Goal: Task Accomplishment & Management: Use online tool/utility

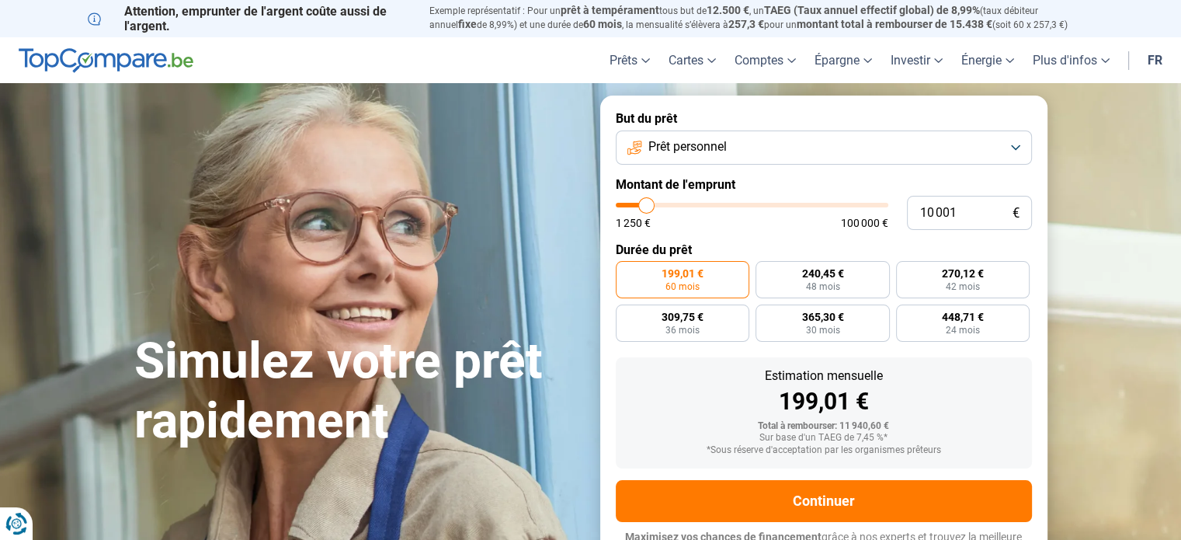
click at [1020, 144] on button "Prêt personnel" at bounding box center [824, 147] width 416 height 34
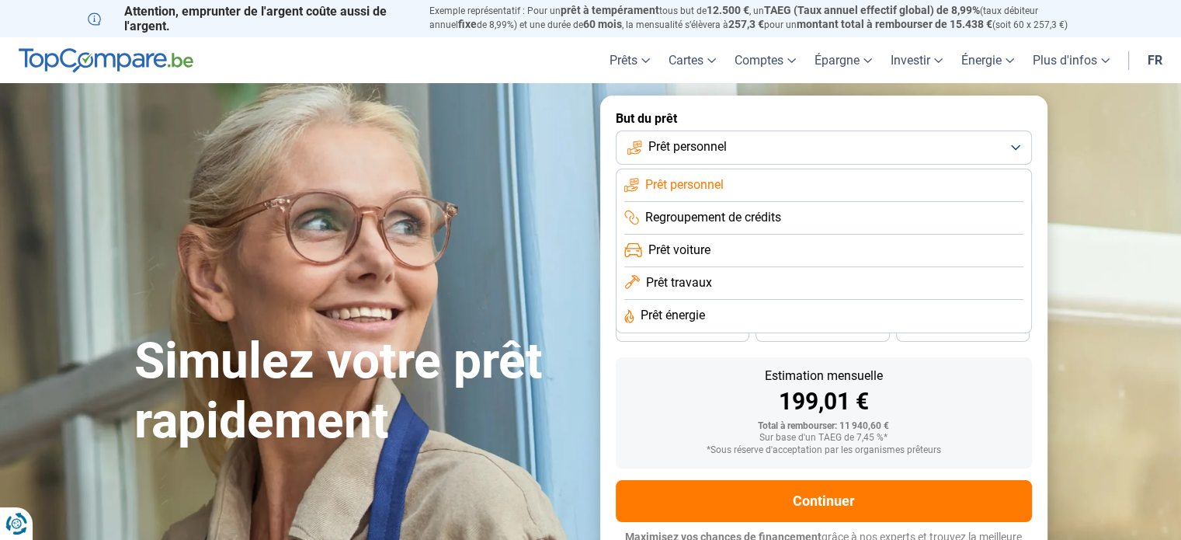
click at [706, 215] on span "Regroupement de crédits" at bounding box center [713, 217] width 136 height 17
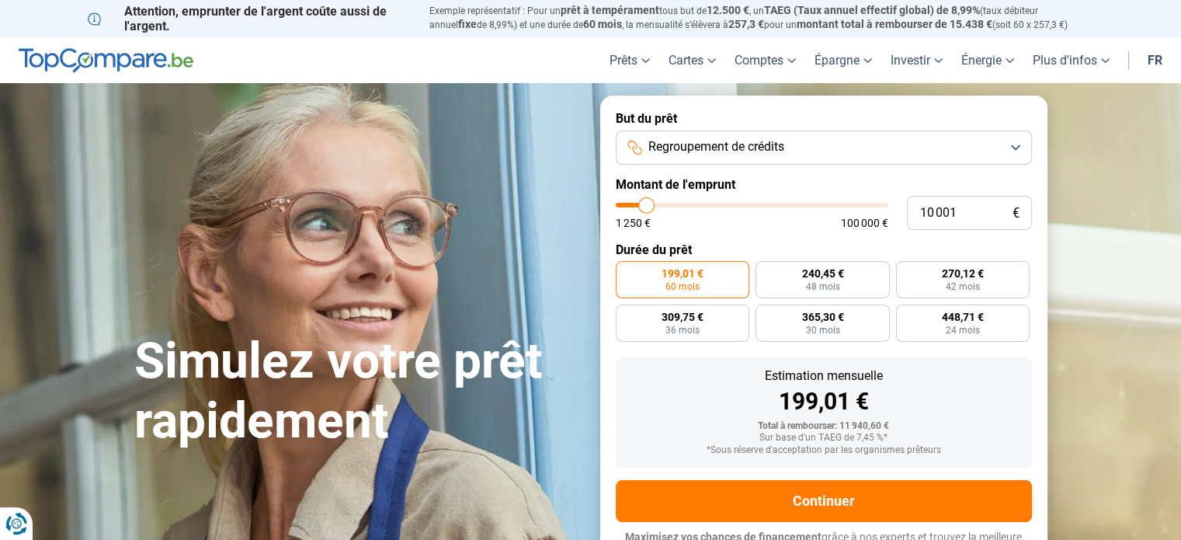
scroll to position [21, 0]
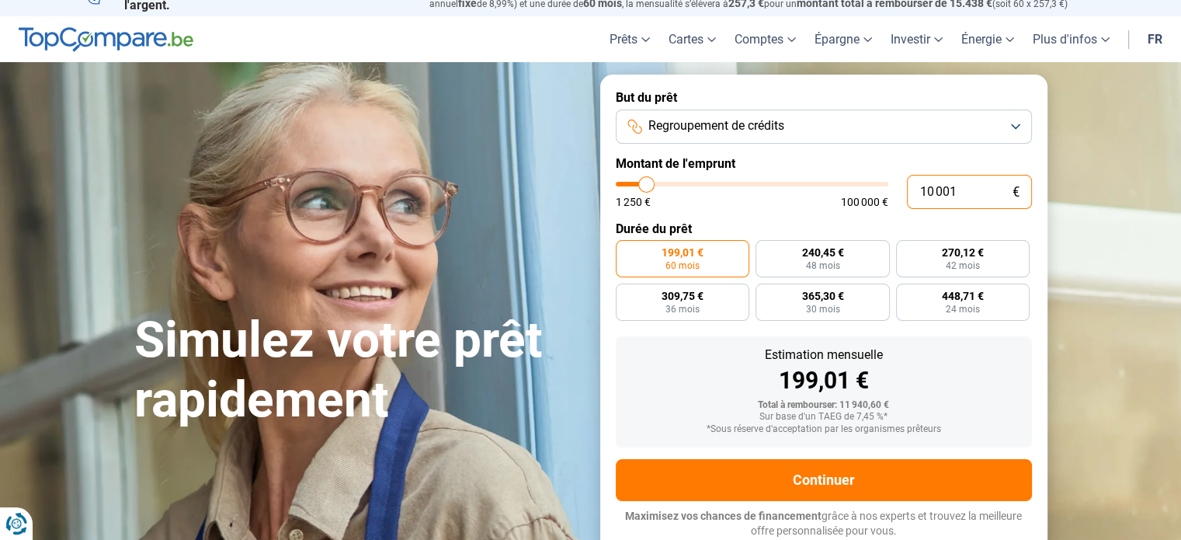
click at [981, 186] on input "10 001" at bounding box center [969, 192] width 125 height 34
type input "1 000"
type input "1250"
type input "100"
type input "1250"
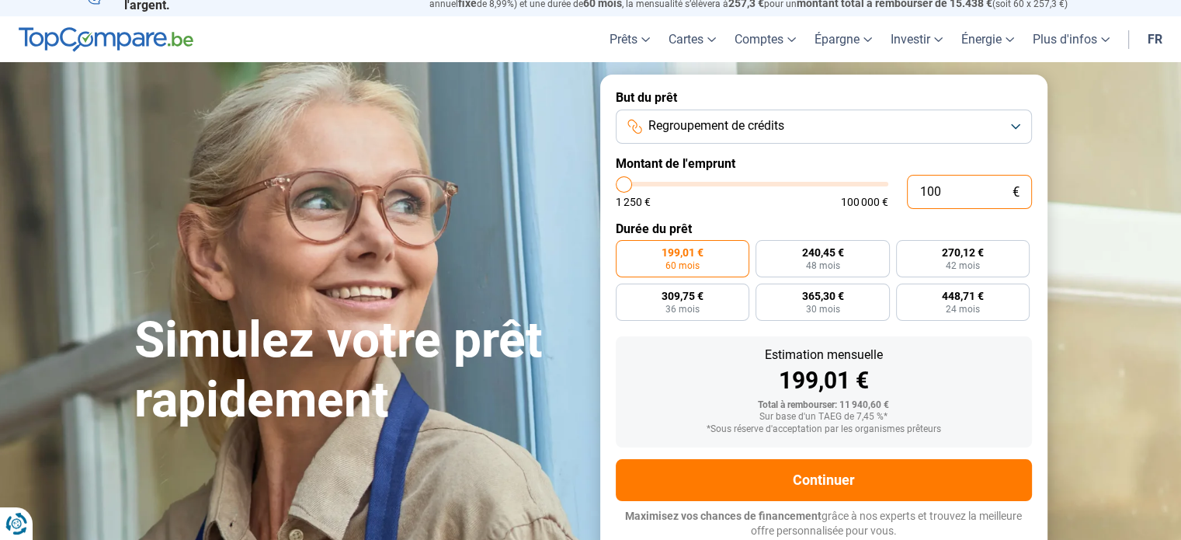
type input "10"
type input "1250"
type input "1"
type input "1250"
type input "15"
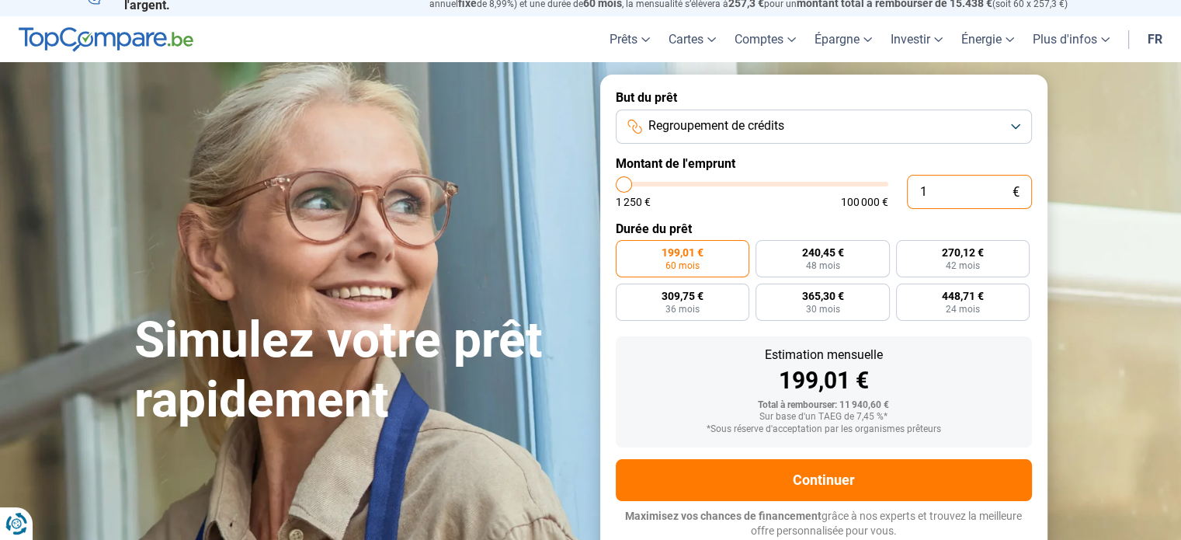
type input "1250"
type input "150"
type input "1250"
type input "1 500"
type input "1500"
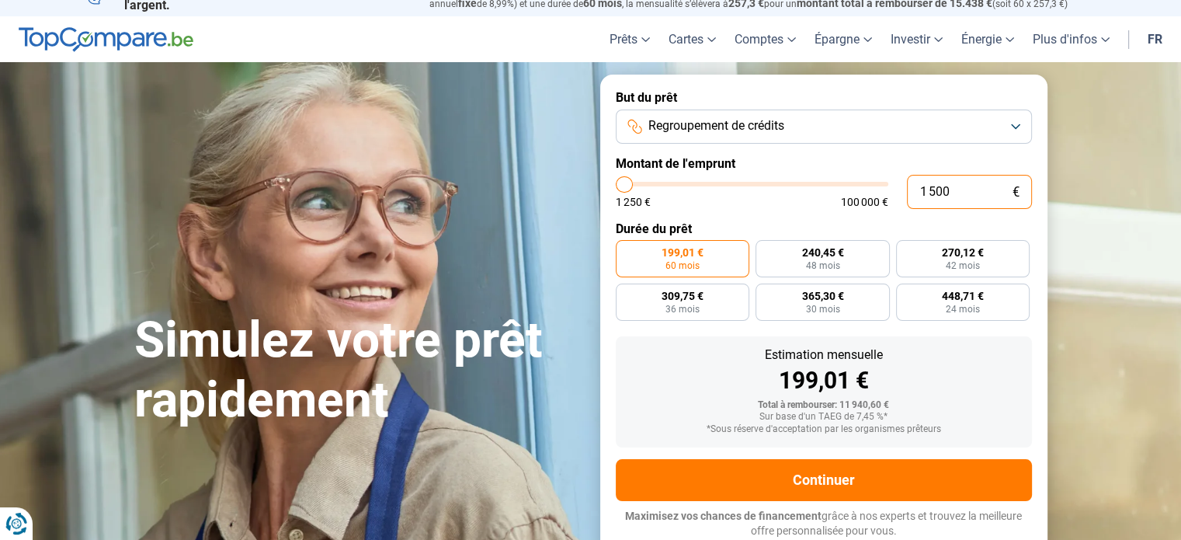
type input "15 000"
type input "15000"
type input "15 000"
click at [817, 258] on span "360,64 €" at bounding box center [822, 252] width 42 height 11
click at [766, 250] on input "360,64 € 48 mois" at bounding box center [760, 245] width 10 height 10
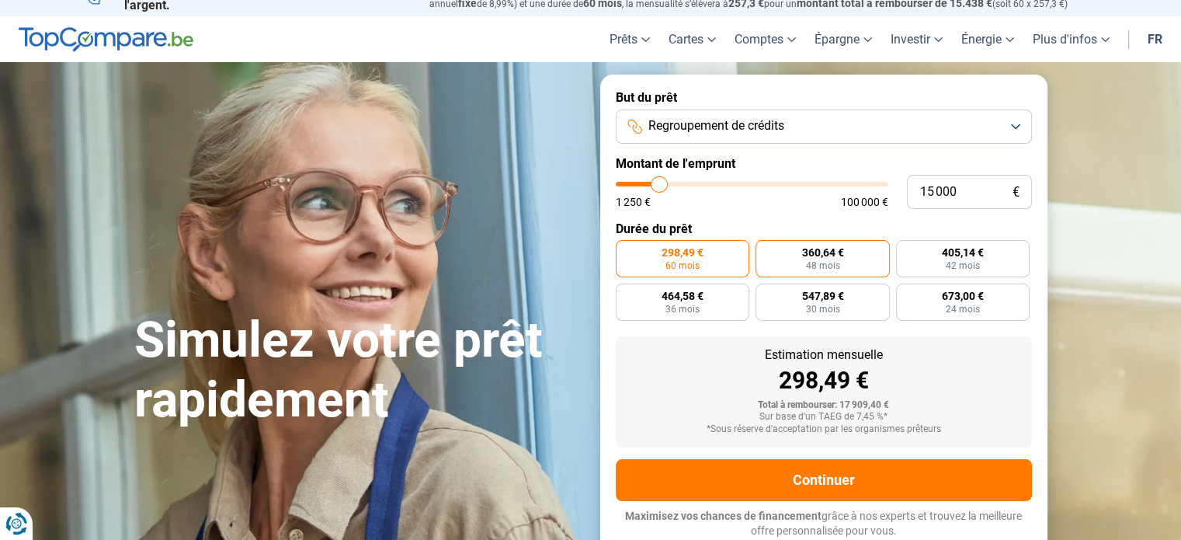
radio input "true"
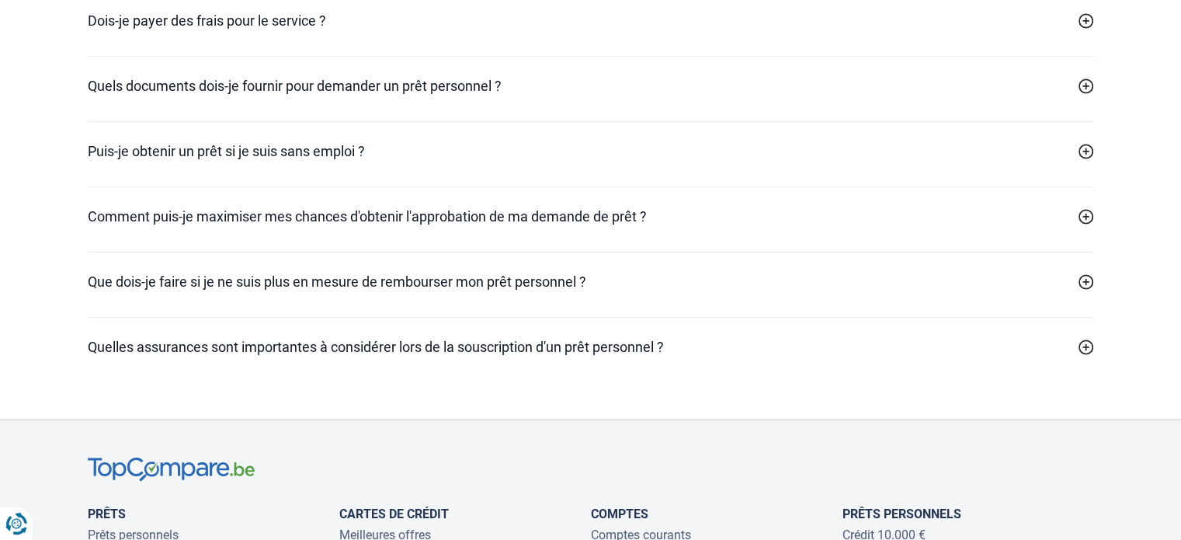
scroll to position [4620, 0]
